Goal: Information Seeking & Learning: Learn about a topic

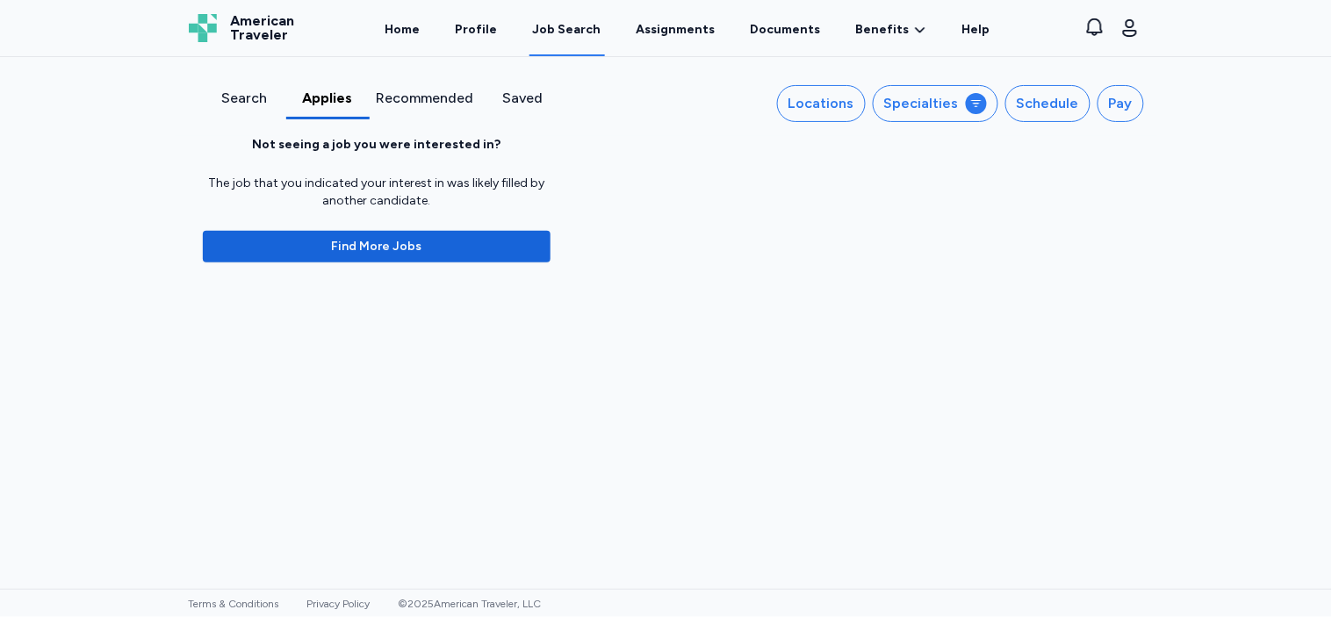
click at [226, 102] on div "Search" at bounding box center [244, 98] width 69 height 21
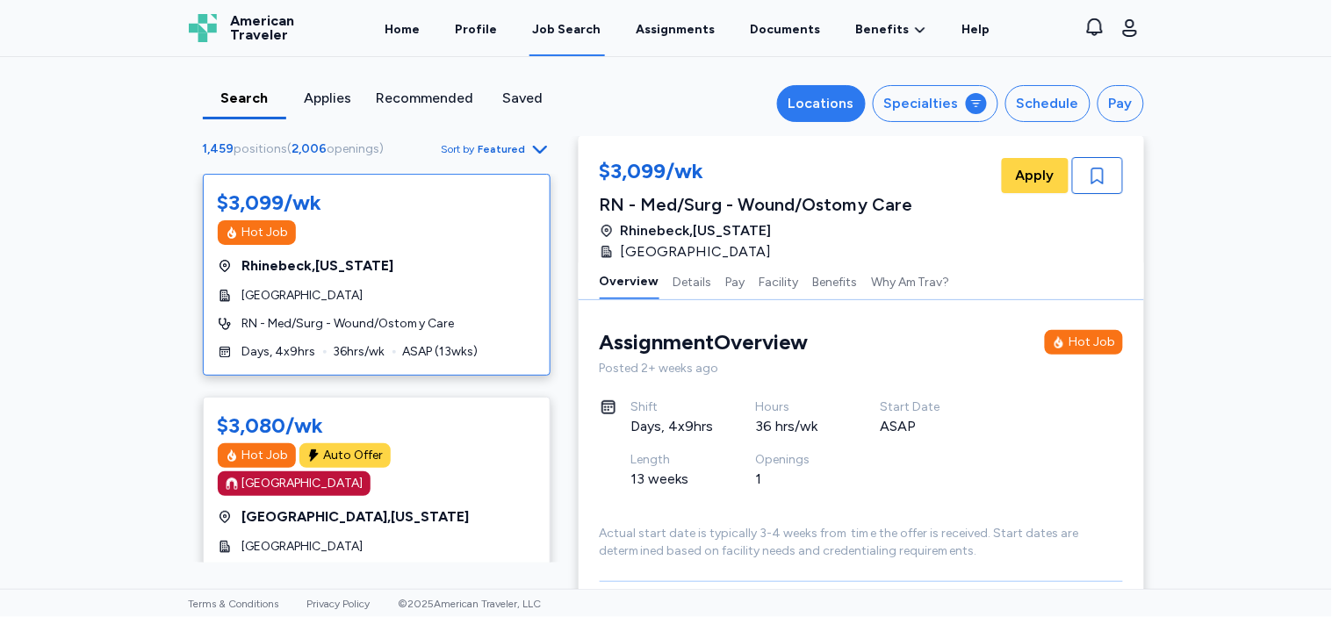
click at [832, 104] on div "Locations" at bounding box center [822, 103] width 66 height 21
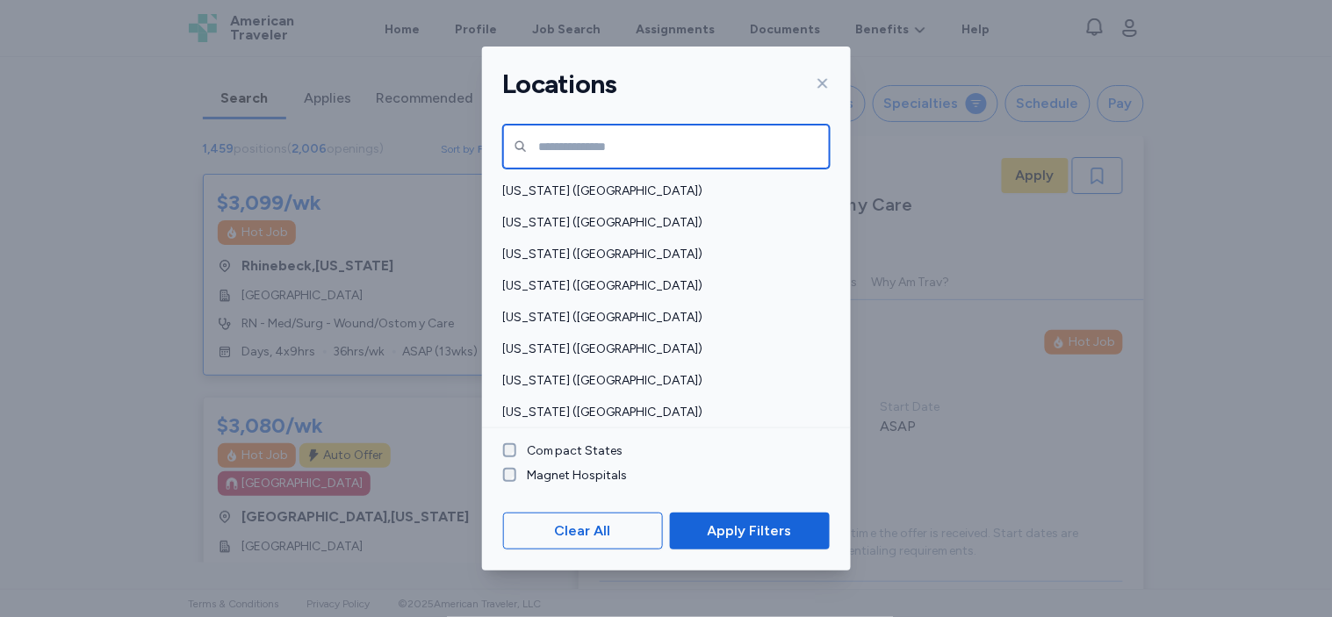
click at [539, 138] on input "text" at bounding box center [666, 147] width 327 height 44
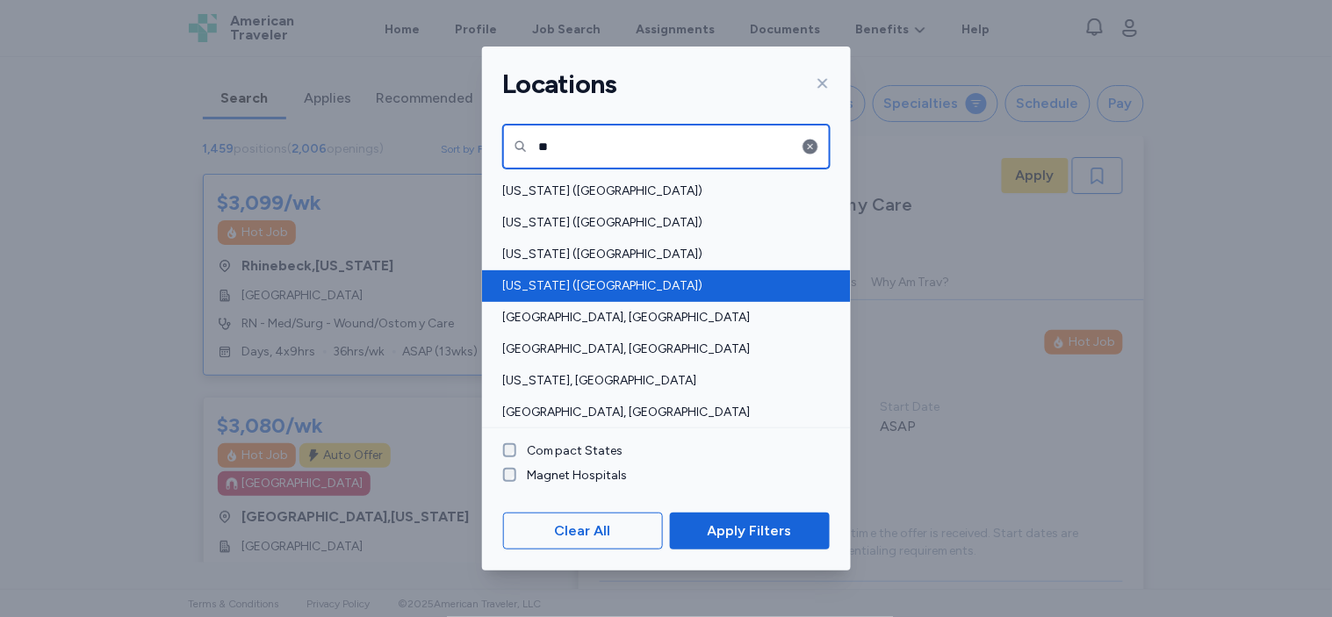
type input "**"
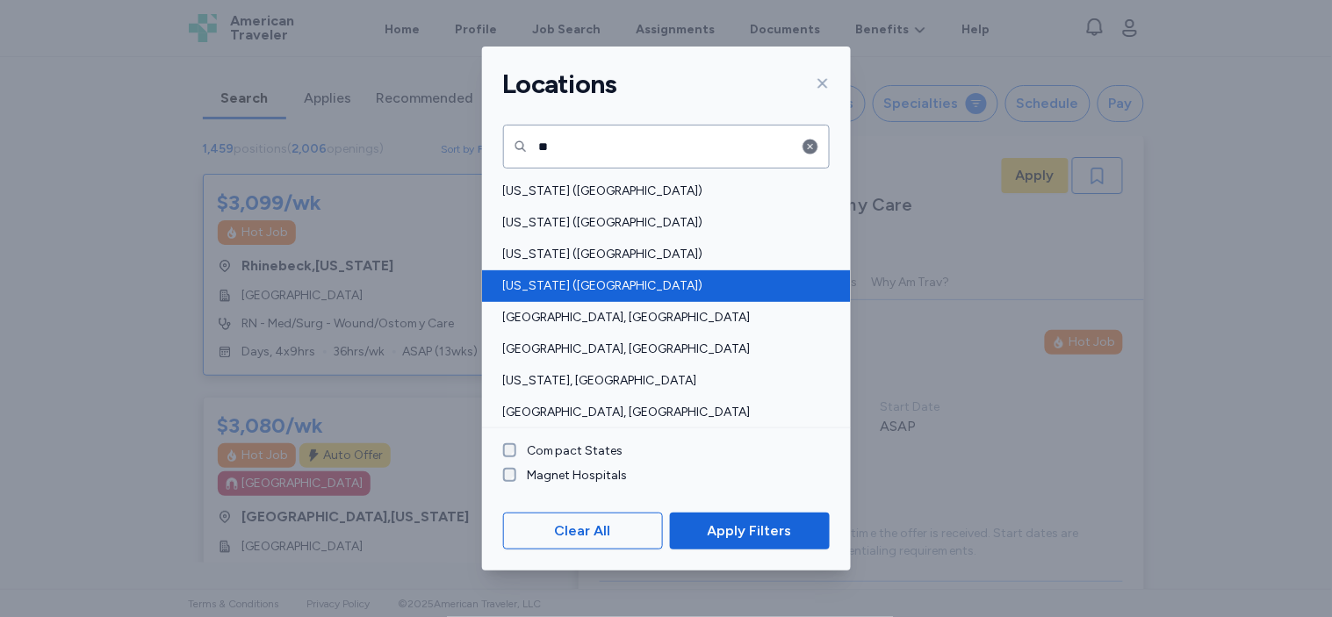
click at [562, 285] on span "Washington (WA)" at bounding box center [661, 287] width 316 height 18
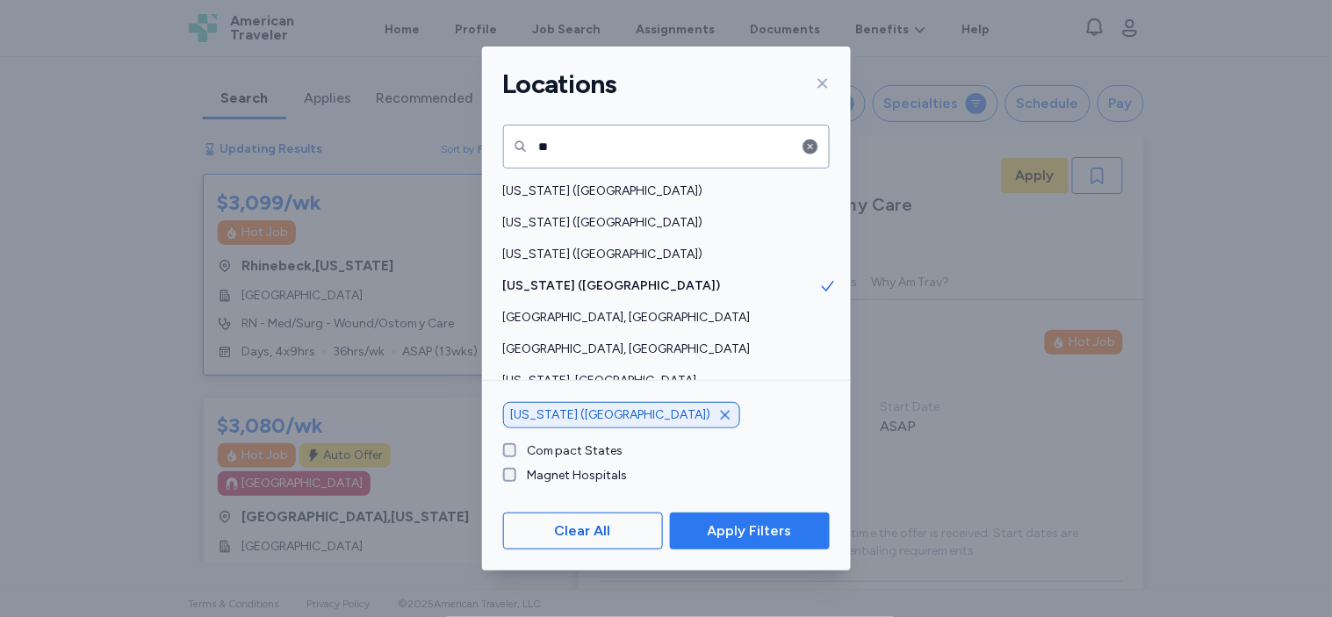
click at [741, 525] on span "Apply Filters" at bounding box center [750, 531] width 84 height 21
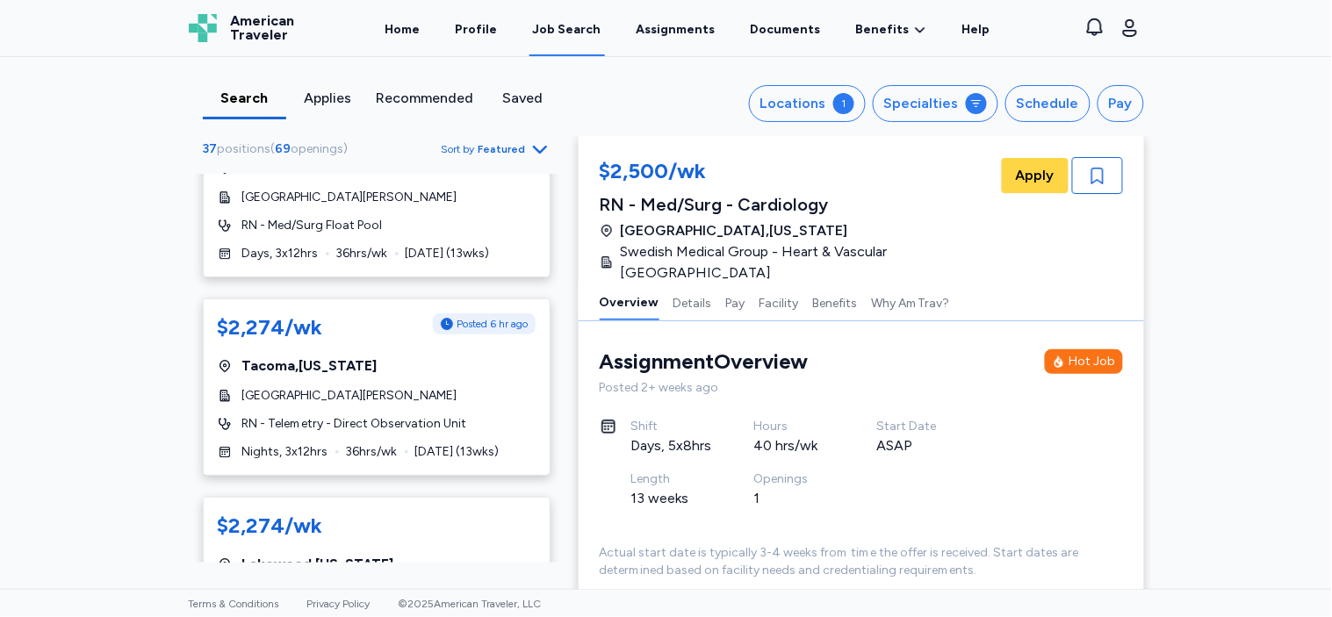
scroll to position [4949, 0]
click at [383, 357] on div "Tacoma , Washington" at bounding box center [377, 365] width 318 height 21
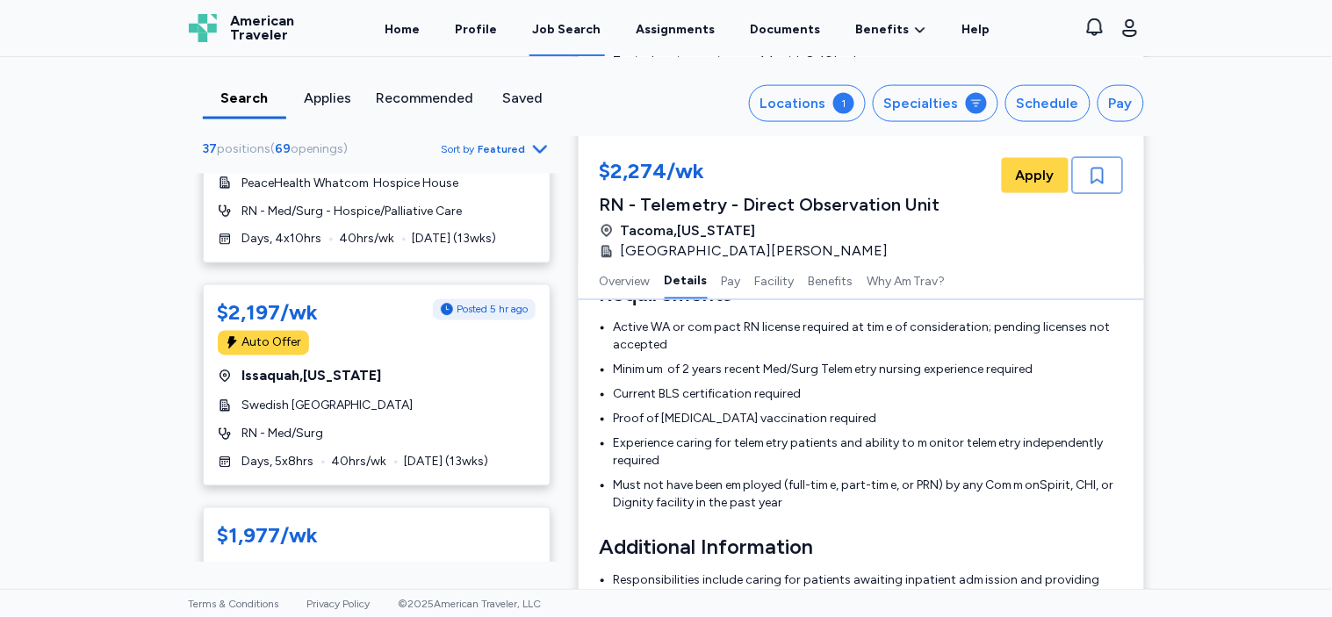
scroll to position [6553, 0]
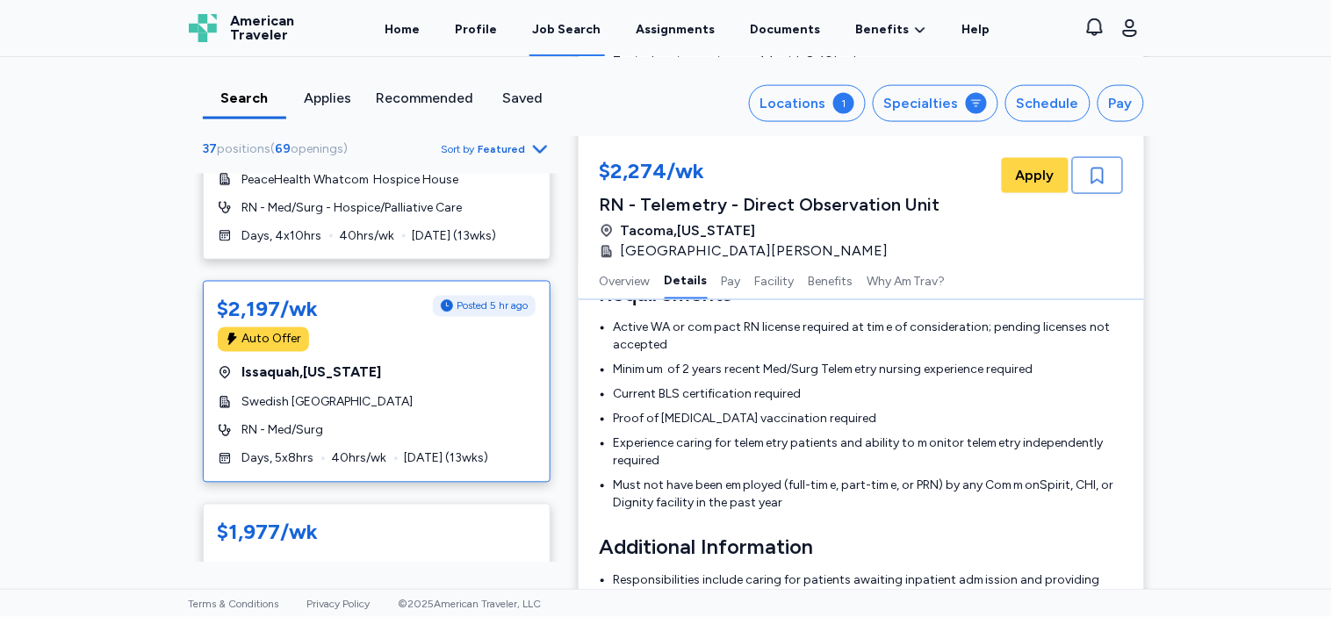
click at [422, 394] on div "Swedish [GEOGRAPHIC_DATA]" at bounding box center [377, 403] width 318 height 18
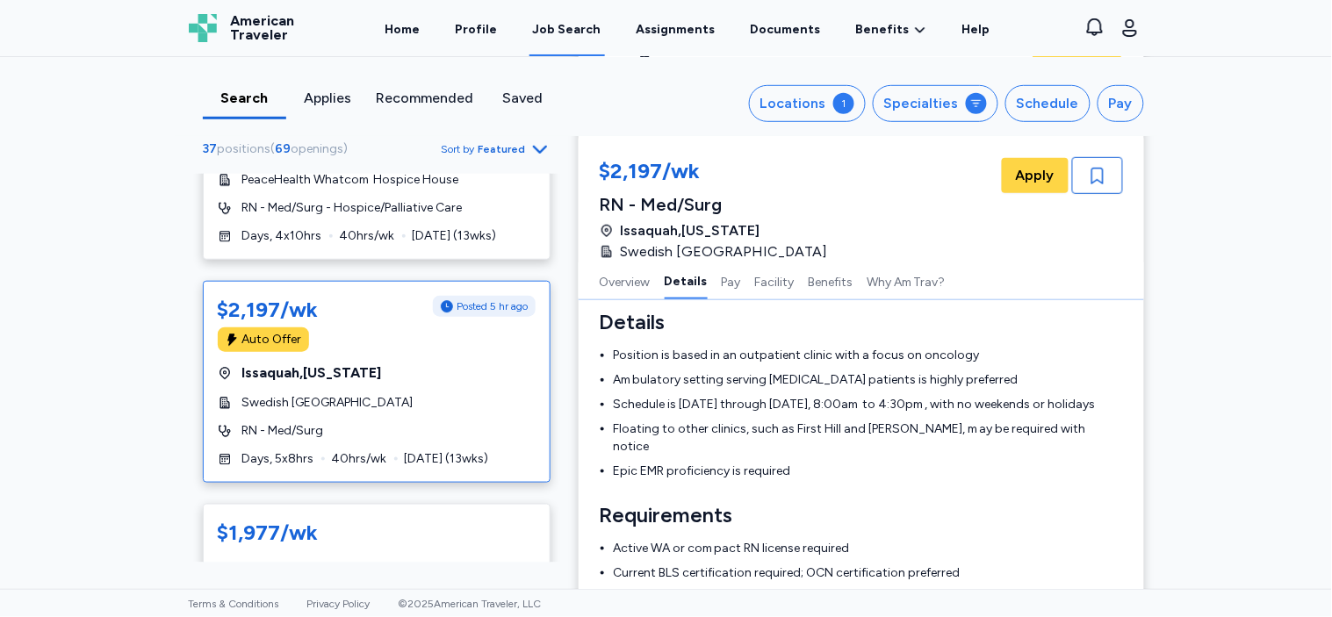
scroll to position [294, 0]
click at [867, 468] on div "Details Position is based in an outpatient clinic with a focus on oncology Ambu…" at bounding box center [861, 613] width 523 height 608
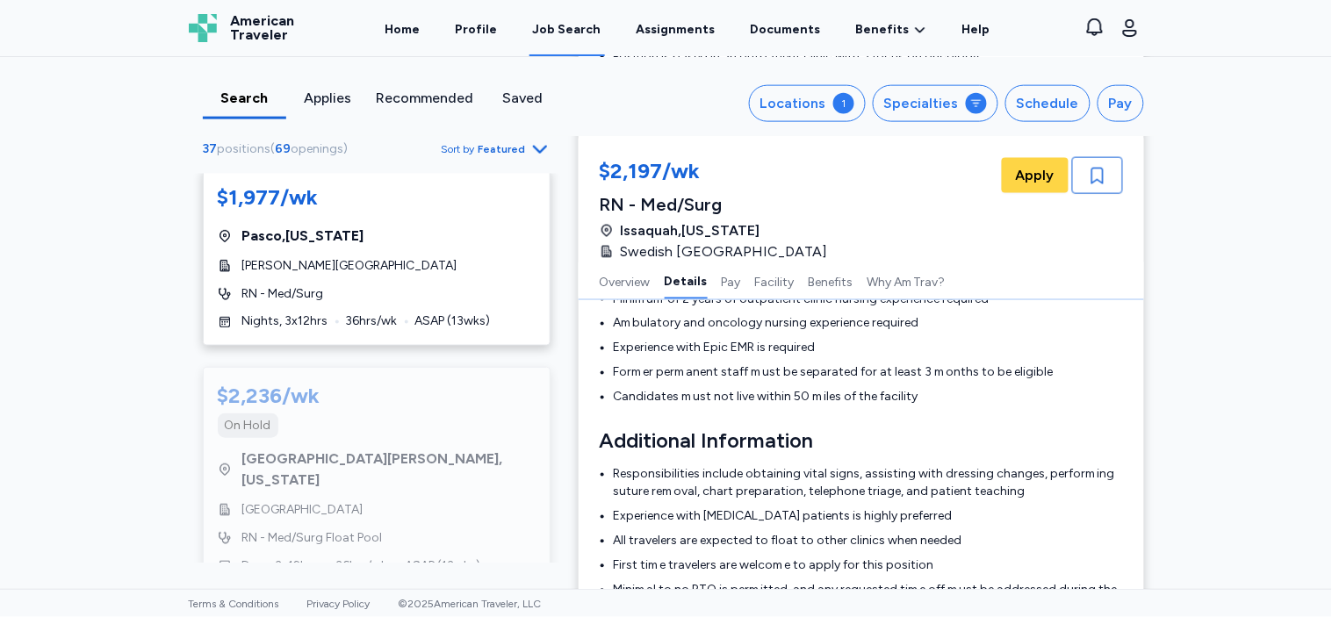
scroll to position [7324, 0]
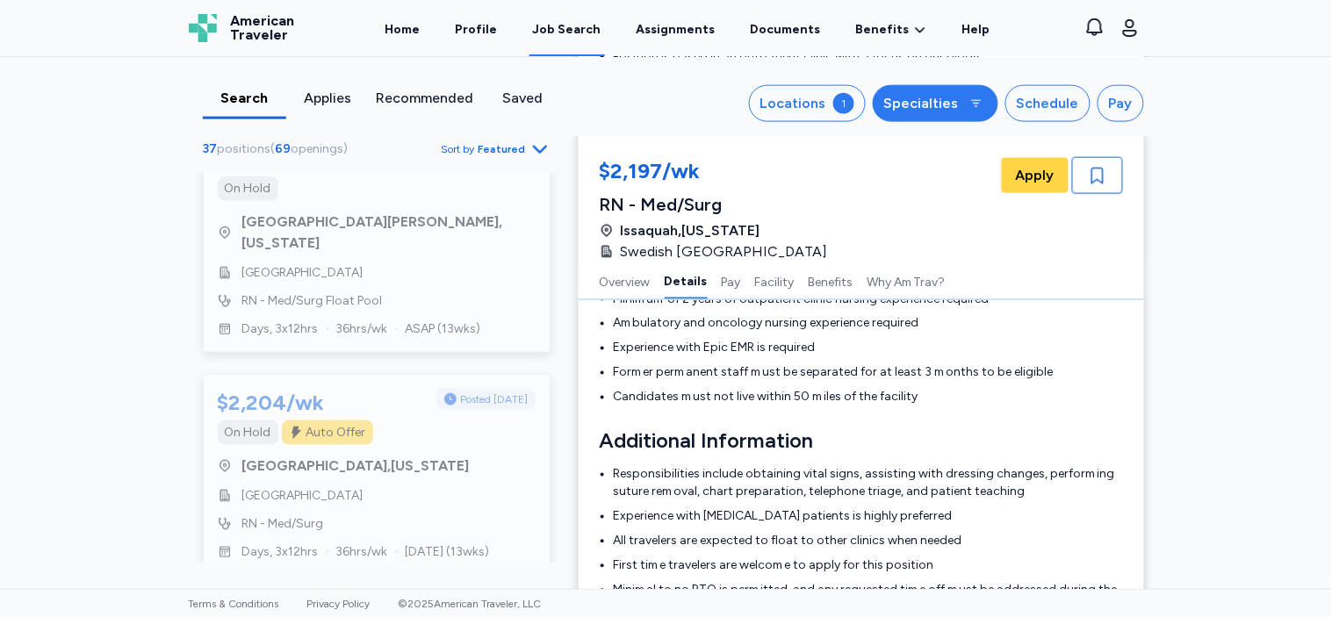
click at [922, 114] on div "Specialties" at bounding box center [921, 103] width 75 height 21
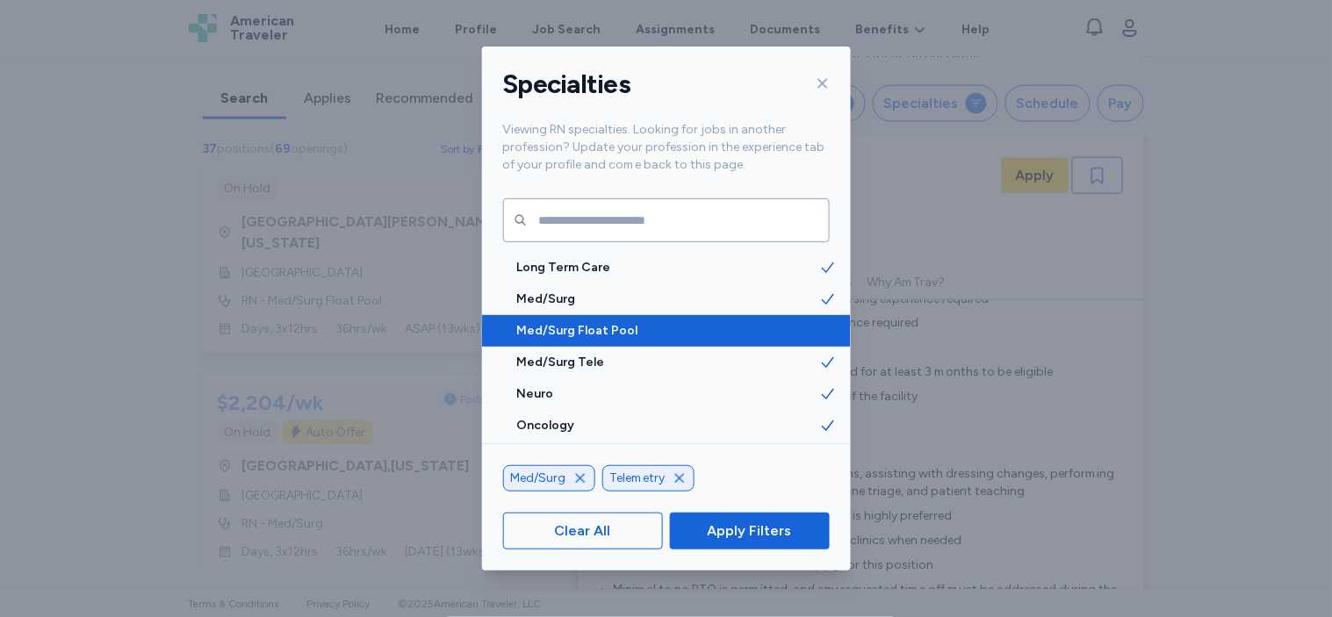
scroll to position [1990, 0]
click at [554, 339] on div "Med/Surg Float Pool" at bounding box center [666, 330] width 369 height 32
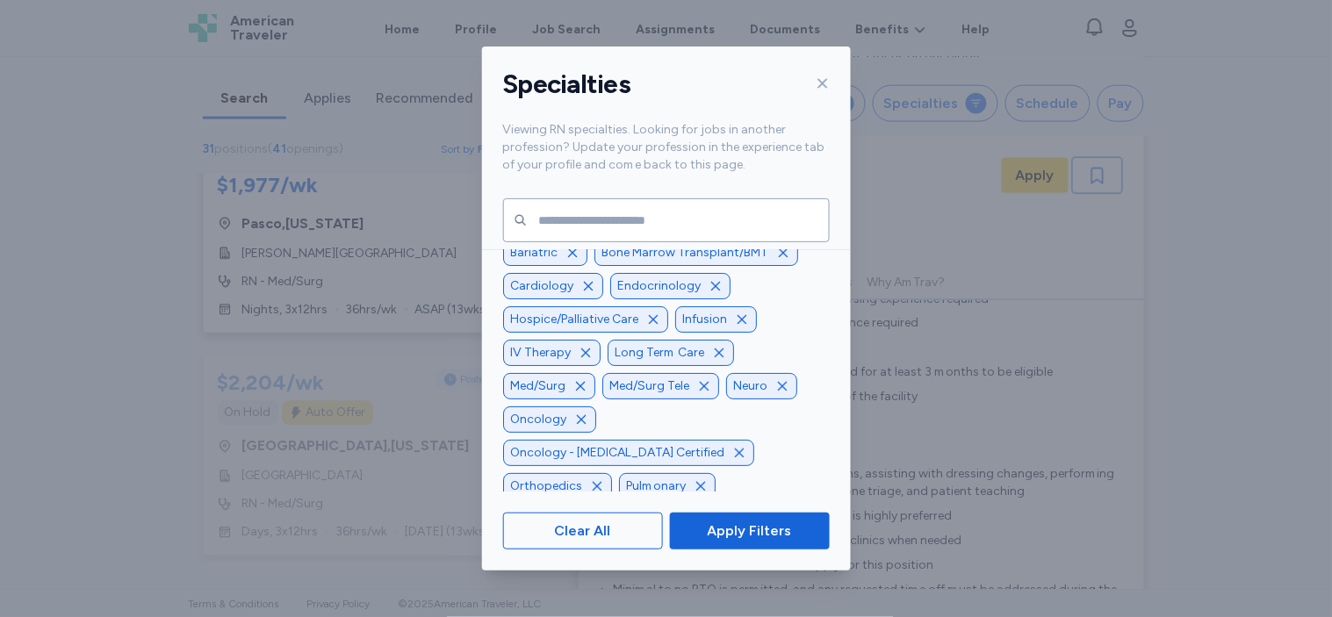
scroll to position [1, 0]
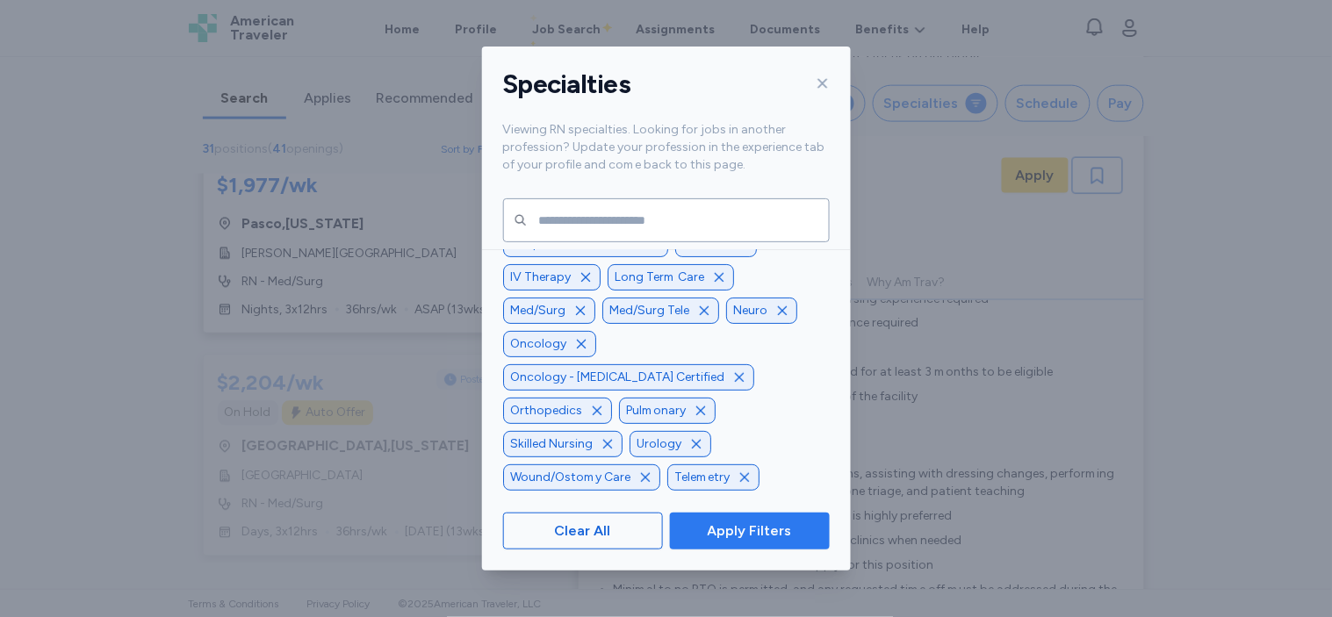
click at [703, 532] on span "Apply Filters" at bounding box center [749, 531] width 131 height 21
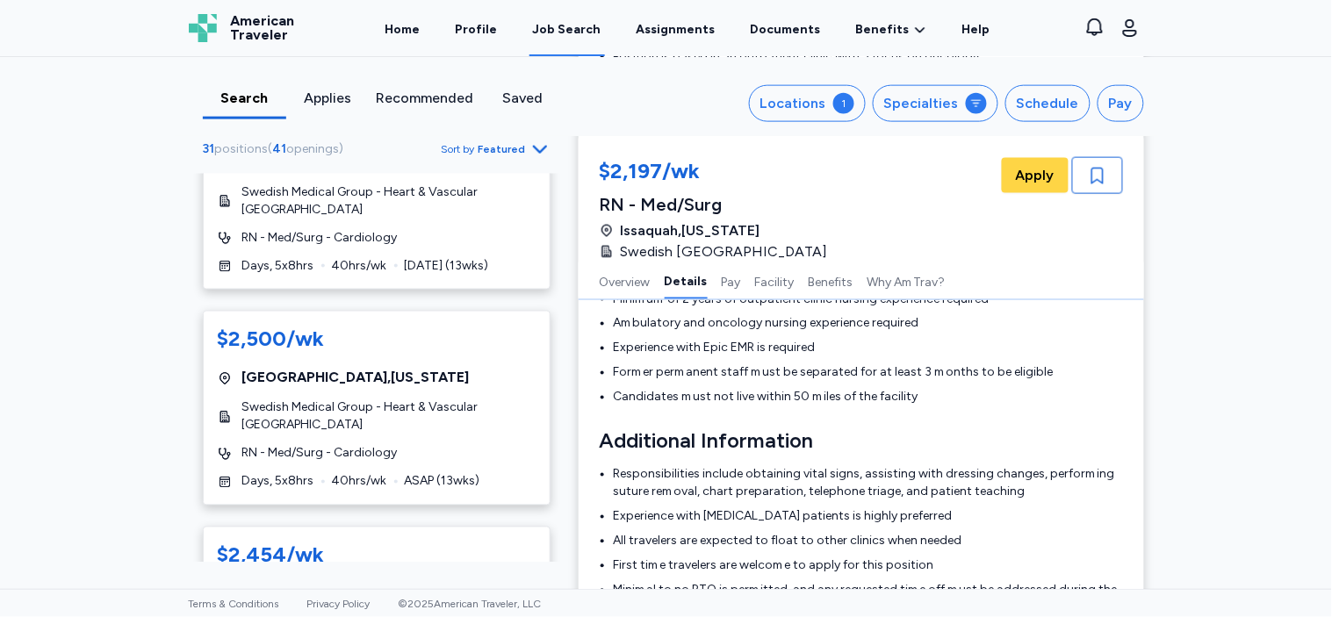
scroll to position [1426, 0]
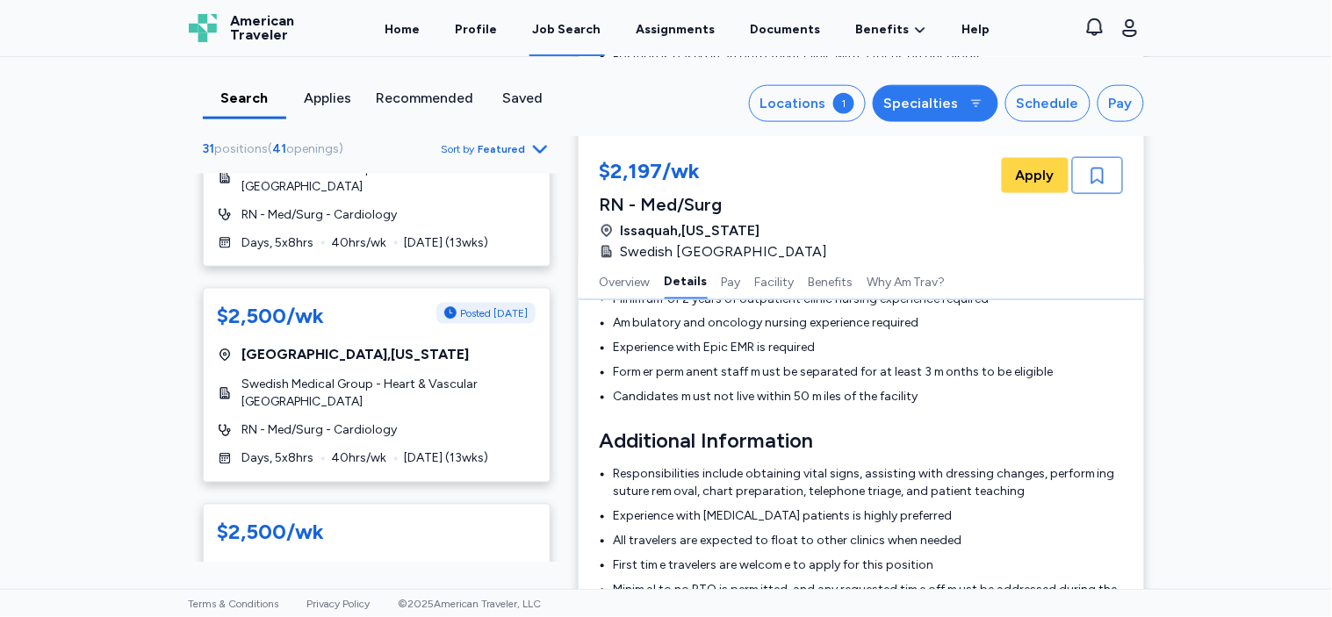
click at [926, 109] on div "Specialties" at bounding box center [921, 103] width 75 height 21
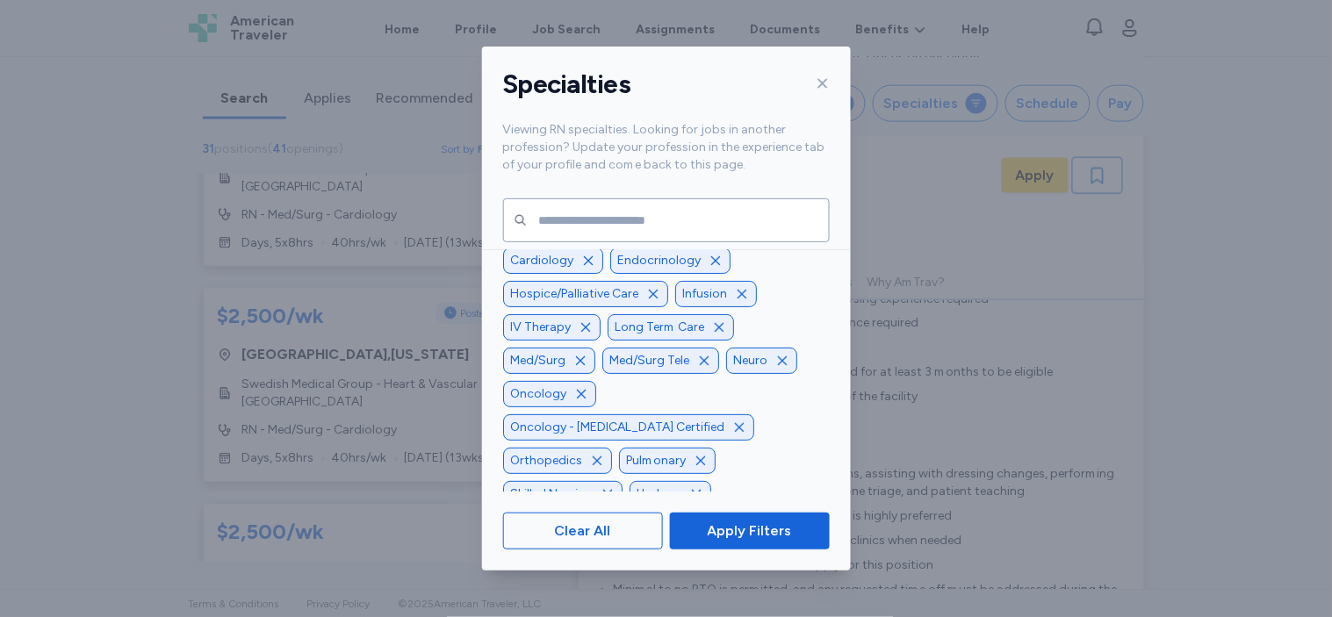
scroll to position [-74, 0]
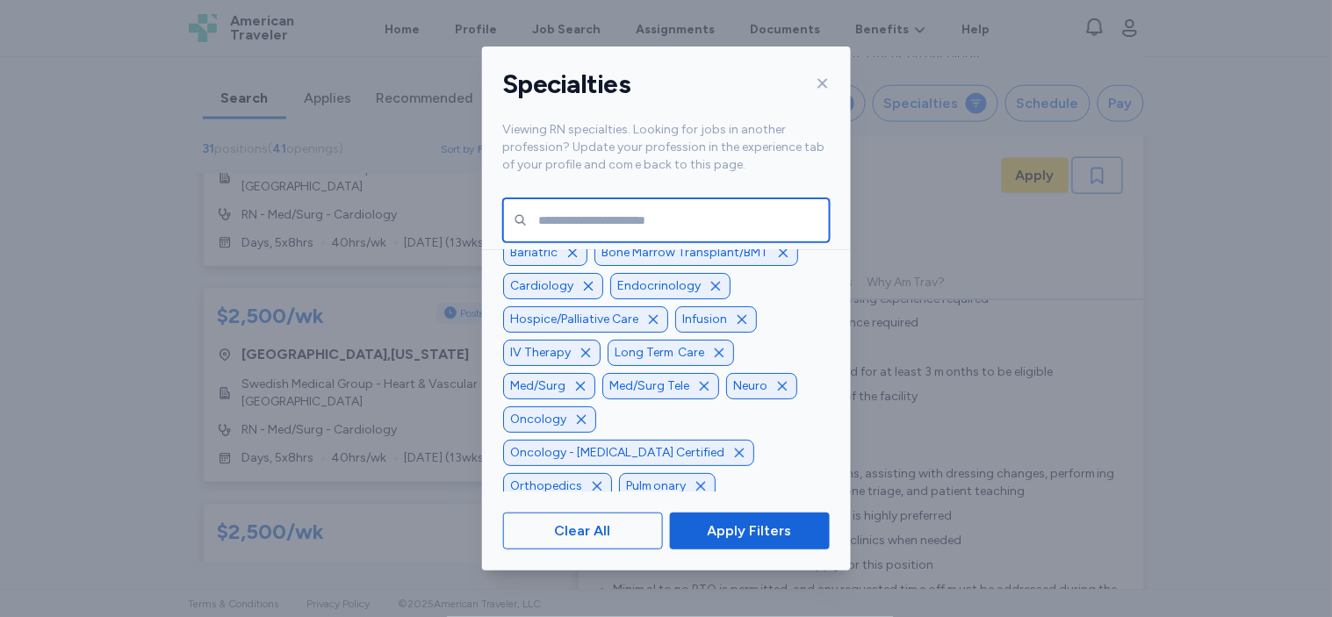
click at [582, 205] on input "text" at bounding box center [666, 220] width 327 height 44
type input "**"
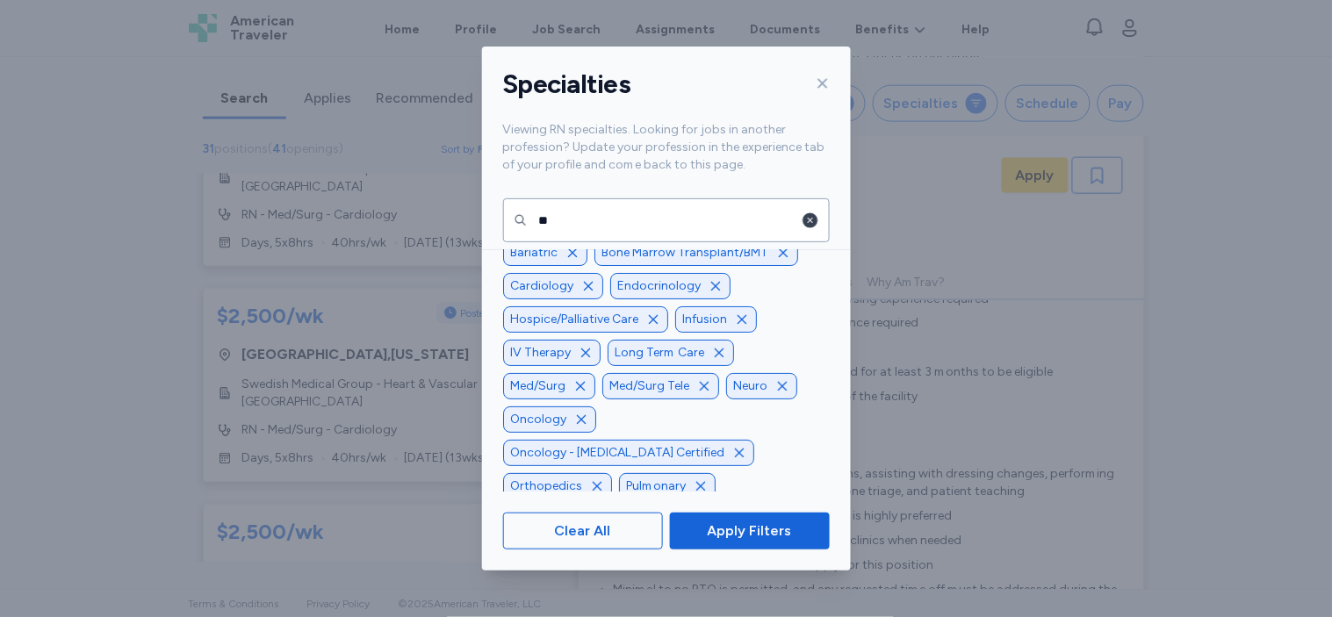
click at [806, 225] on icon "button" at bounding box center [810, 220] width 15 height 15
click at [689, 539] on span "Apply Filters" at bounding box center [749, 531] width 131 height 21
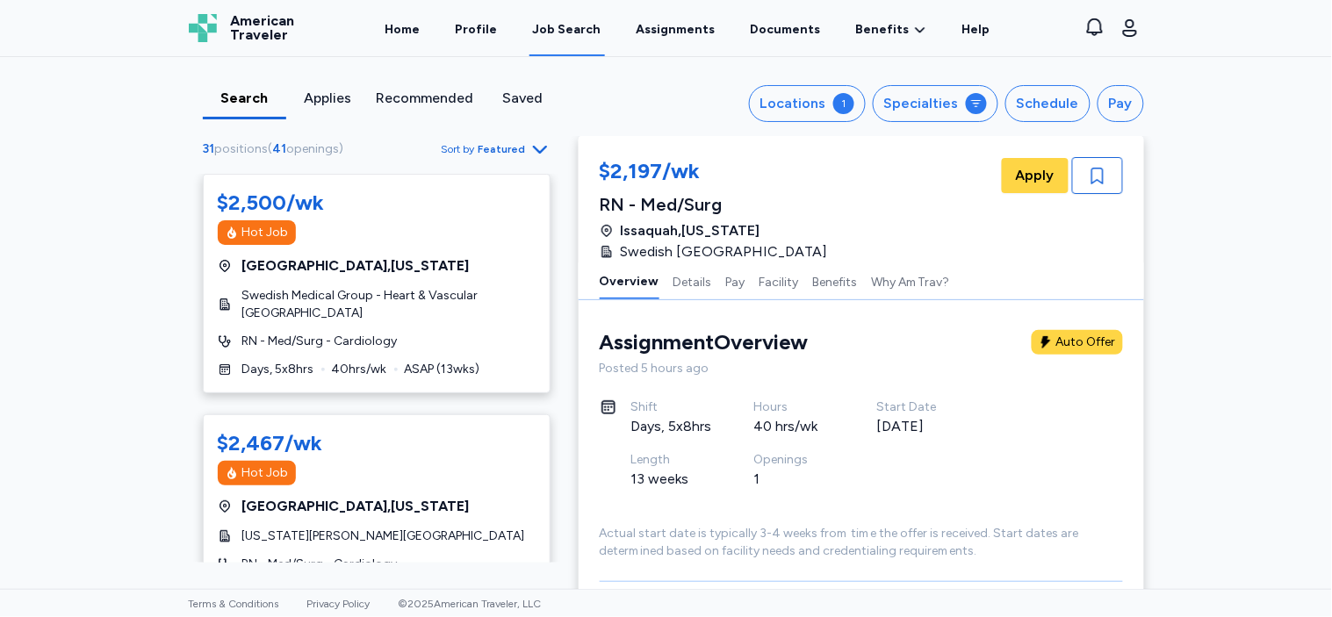
click at [530, 147] on icon "button" at bounding box center [540, 149] width 21 height 21
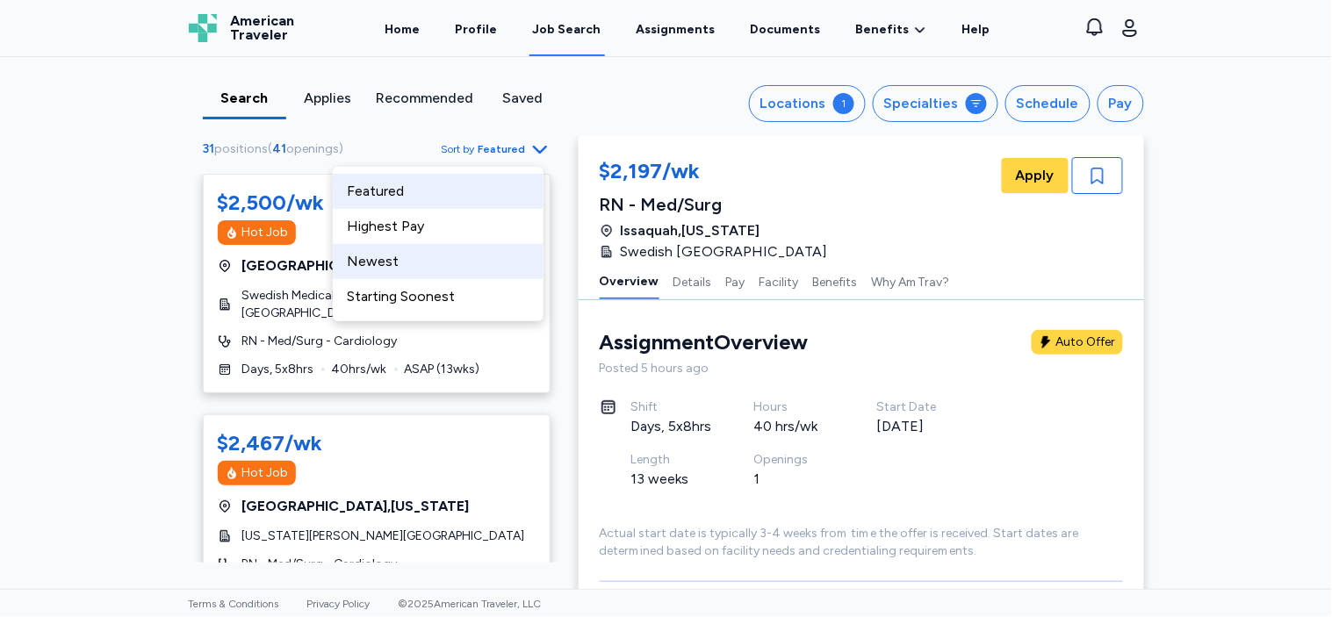
click at [458, 264] on div "Newest" at bounding box center [438, 261] width 211 height 35
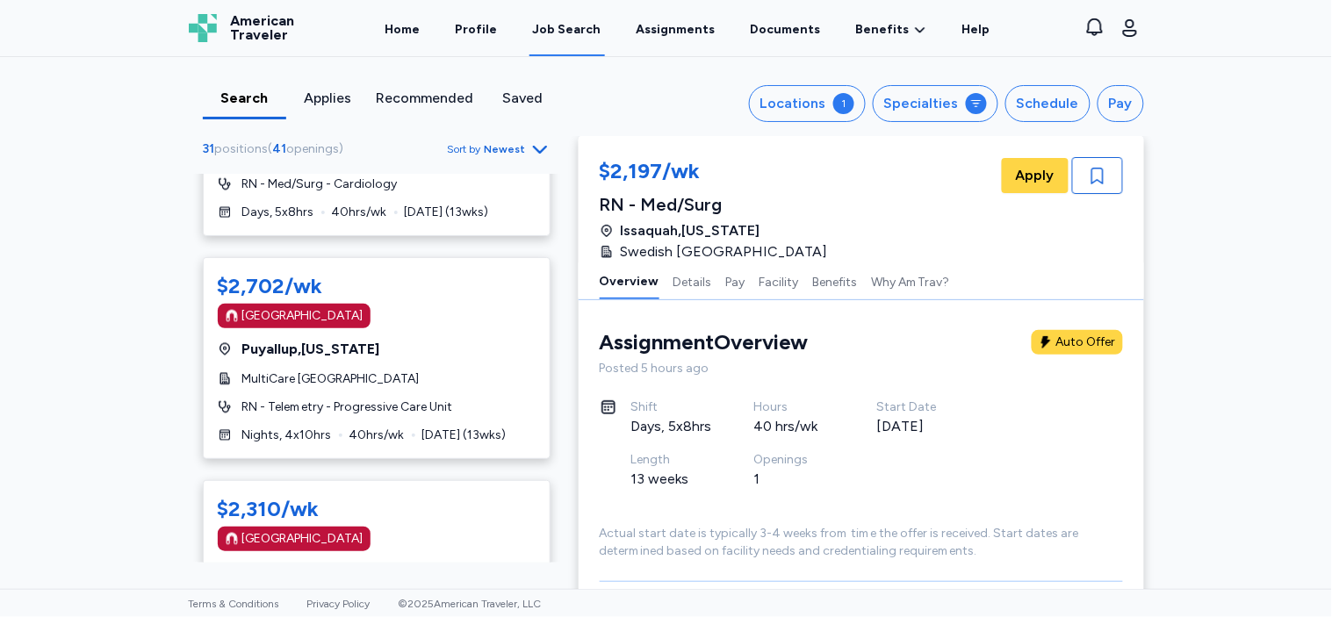
scroll to position [771, 0]
